Goal: Information Seeking & Learning: Learn about a topic

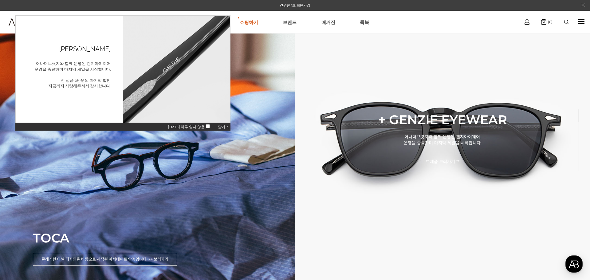
click at [221, 127] on span "닫기 X" at bounding box center [223, 127] width 11 height 4
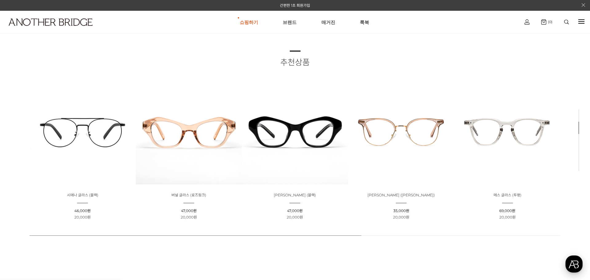
click at [575, 268] on div "button" at bounding box center [574, 263] width 17 height 17
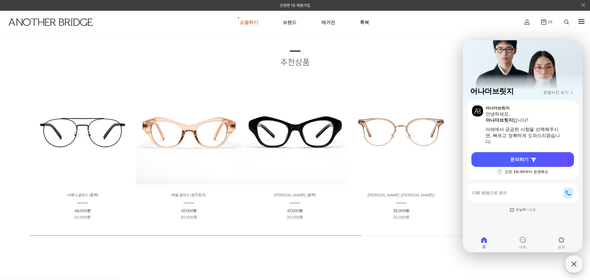
click at [575, 268] on icon "button" at bounding box center [574, 263] width 11 height 11
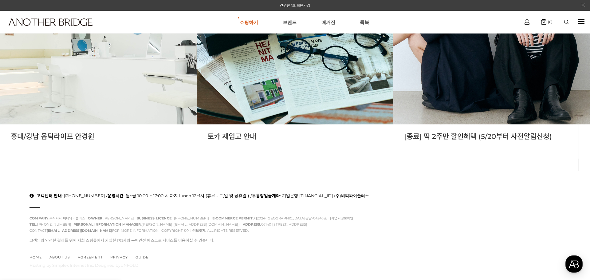
click at [475, 162] on li "[종료] 딱 2주만 할인혜택 (5/20부터 사전알림신청)" at bounding box center [491, 48] width 197 height 240
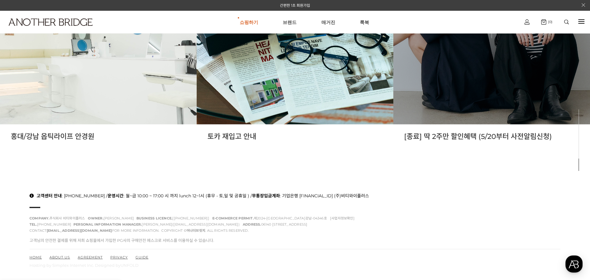
click at [472, 117] on link at bounding box center [491, 26] width 197 height 197
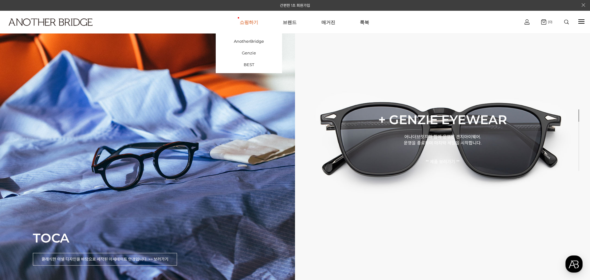
click at [249, 20] on link "쇼핑하기" at bounding box center [249, 22] width 18 height 22
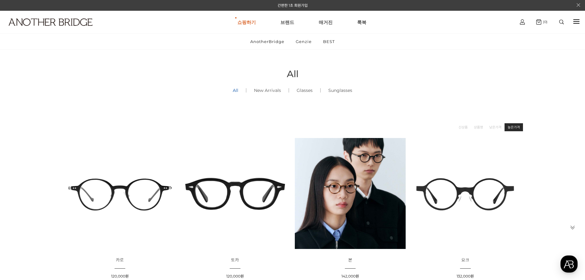
click at [509, 127] on link "높은가격" at bounding box center [514, 127] width 12 height 6
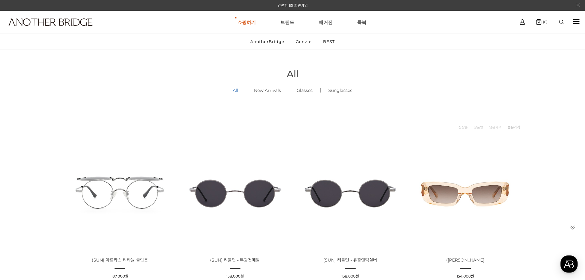
click at [237, 92] on link "All ()" at bounding box center [235, 90] width 21 height 21
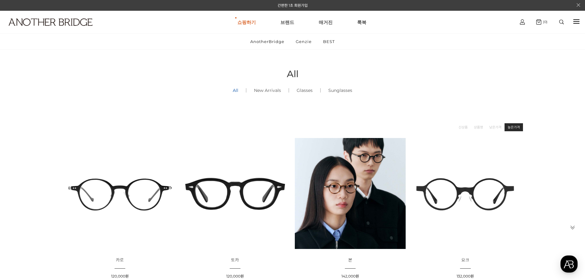
click at [517, 125] on link "높은가격" at bounding box center [514, 127] width 12 height 6
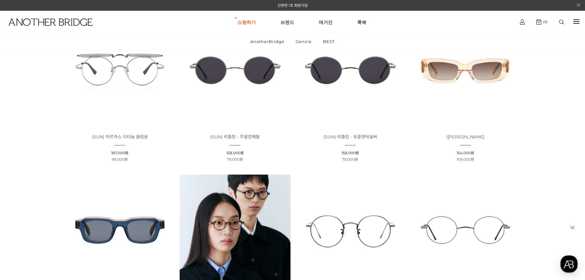
click at [110, 104] on img at bounding box center [120, 70] width 111 height 111
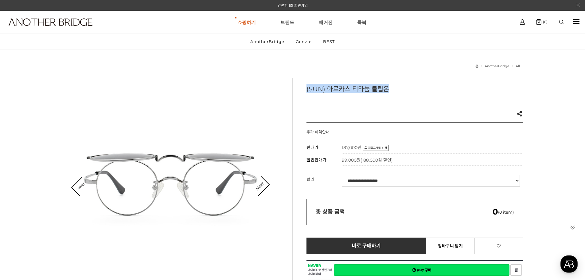
drag, startPoint x: 307, startPoint y: 88, endPoint x: 378, endPoint y: 87, distance: 71.0
click at [391, 88] on h3 "(SUN) 아르카스 티타늄 클립온" at bounding box center [415, 88] width 217 height 9
copy h3 "(SUN) 아르카스 티타늄 클립온"
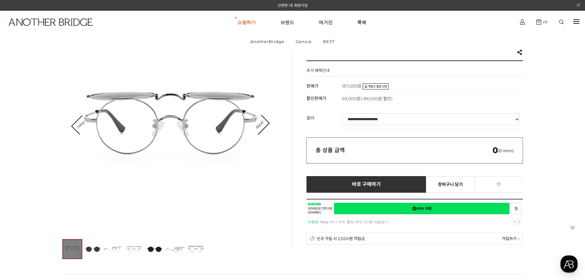
scroll to position [92, 0]
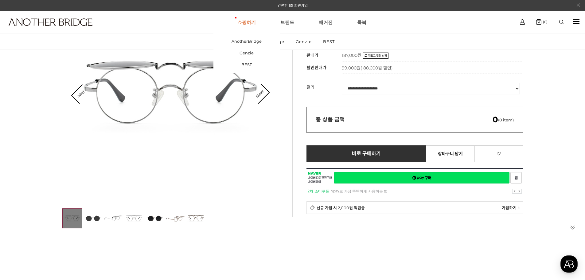
click at [255, 21] on link "쇼핑하기" at bounding box center [247, 22] width 18 height 22
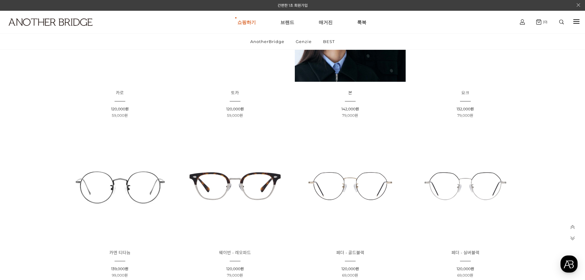
scroll to position [184, 0]
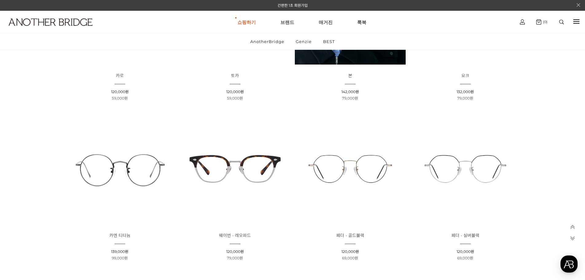
click at [126, 61] on img at bounding box center [120, 9] width 111 height 111
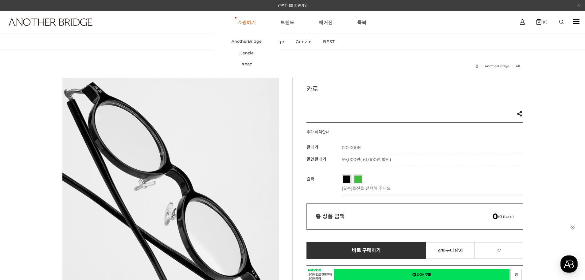
click at [253, 29] on link "쇼핑하기" at bounding box center [247, 22] width 18 height 22
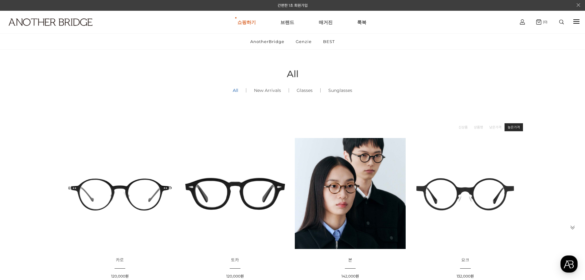
click at [516, 129] on link "높은가격" at bounding box center [514, 127] width 12 height 6
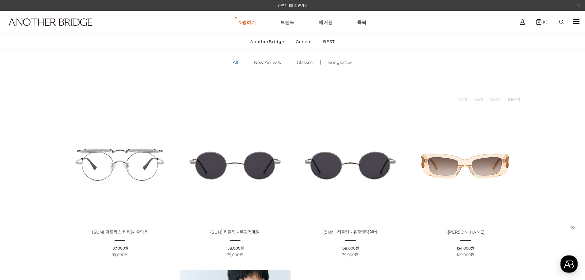
scroll to position [0, 0]
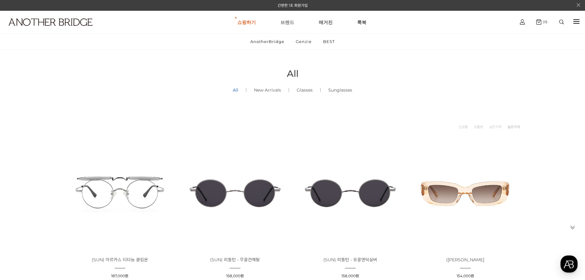
click at [294, 25] on link "브랜드" at bounding box center [288, 22] width 14 height 22
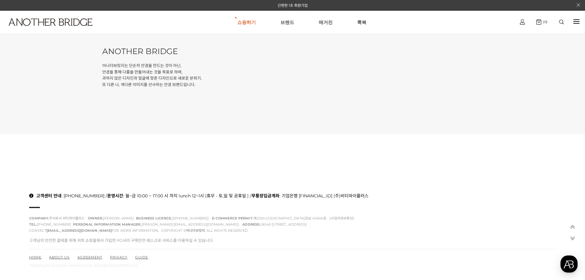
scroll to position [73, 0]
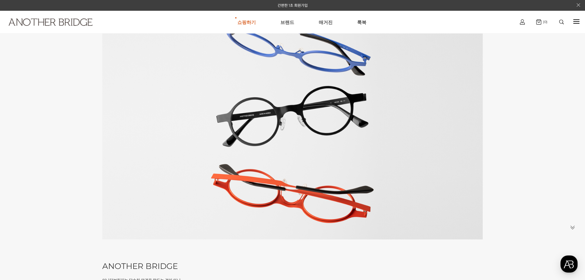
click at [74, 26] on link at bounding box center [47, 29] width 88 height 22
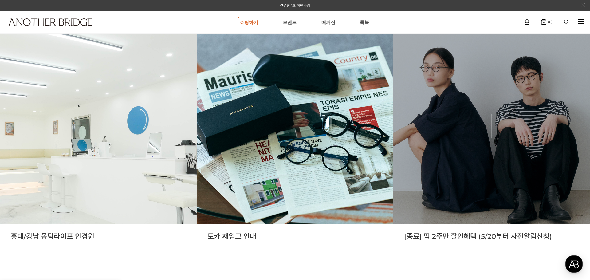
click at [464, 148] on link at bounding box center [491, 126] width 197 height 197
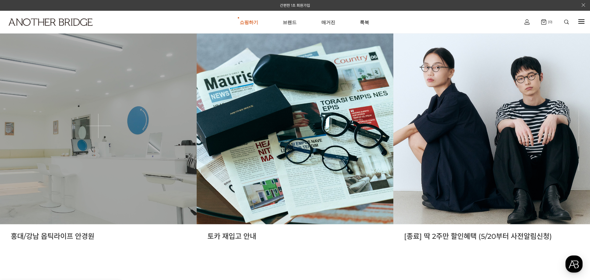
click at [101, 128] on link at bounding box center [98, 126] width 197 height 197
